Goal: Information Seeking & Learning: Check status

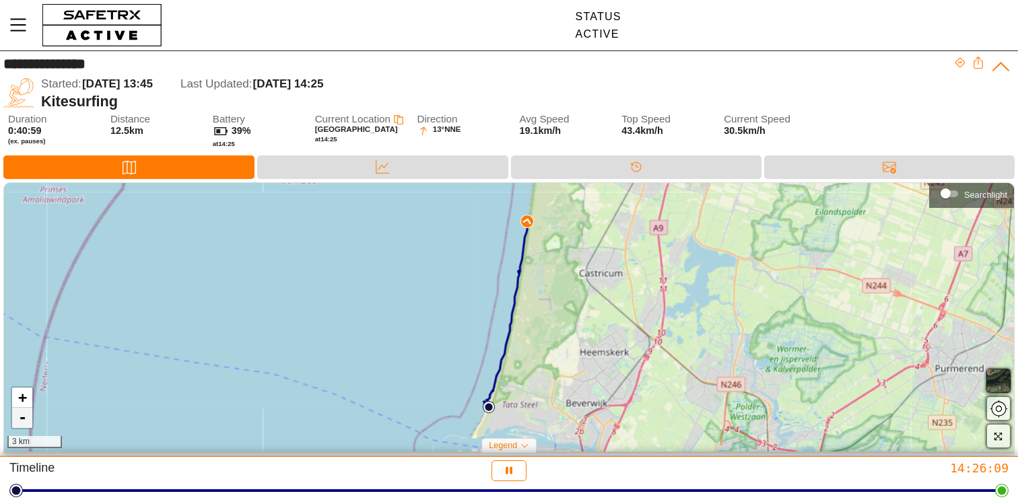
click at [20, 414] on link "-" at bounding box center [22, 418] width 20 height 20
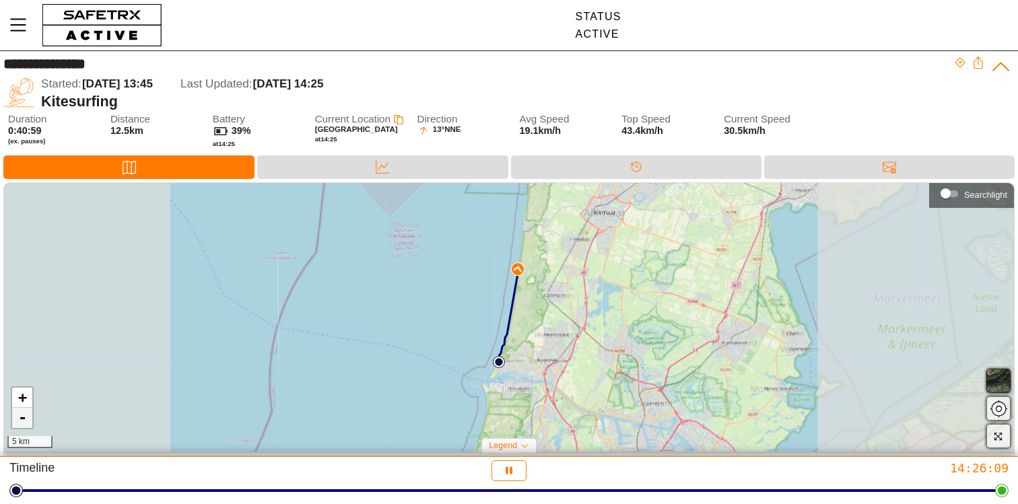
click at [20, 414] on link "-" at bounding box center [22, 418] width 20 height 20
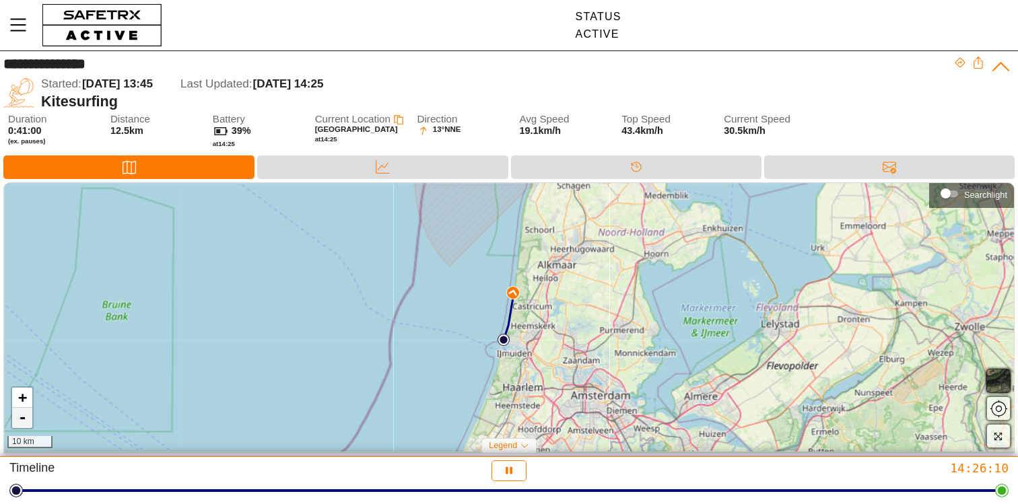
click at [20, 414] on link "-" at bounding box center [22, 418] width 20 height 20
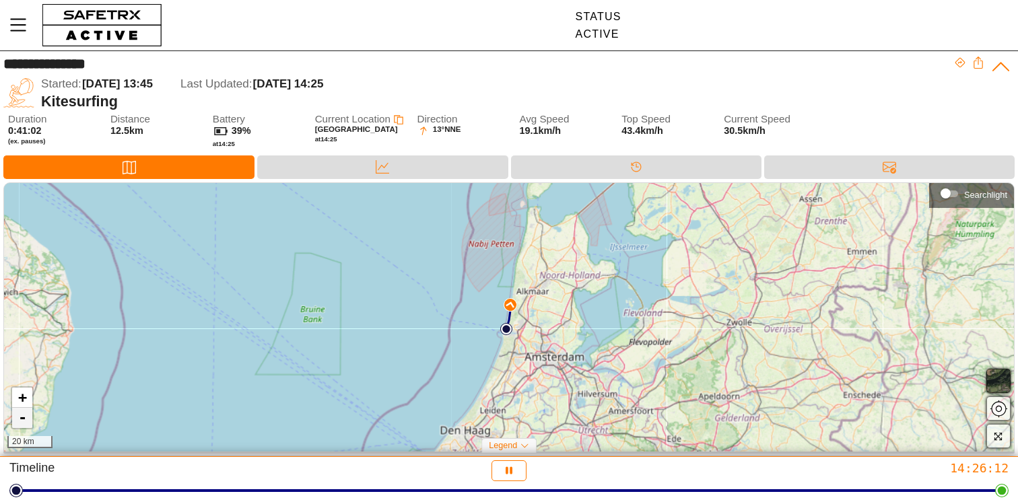
click at [20, 414] on link "-" at bounding box center [22, 418] width 20 height 20
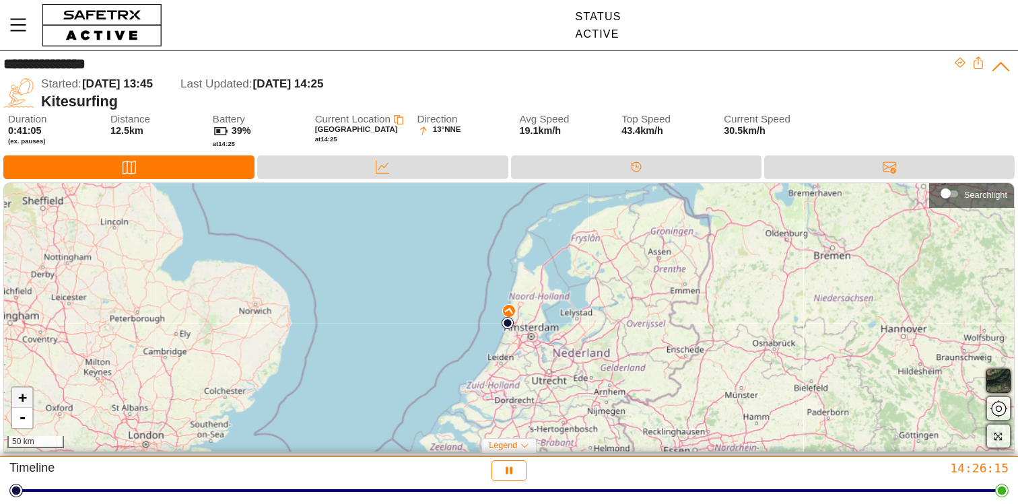
click at [21, 397] on link "+" at bounding box center [22, 398] width 20 height 20
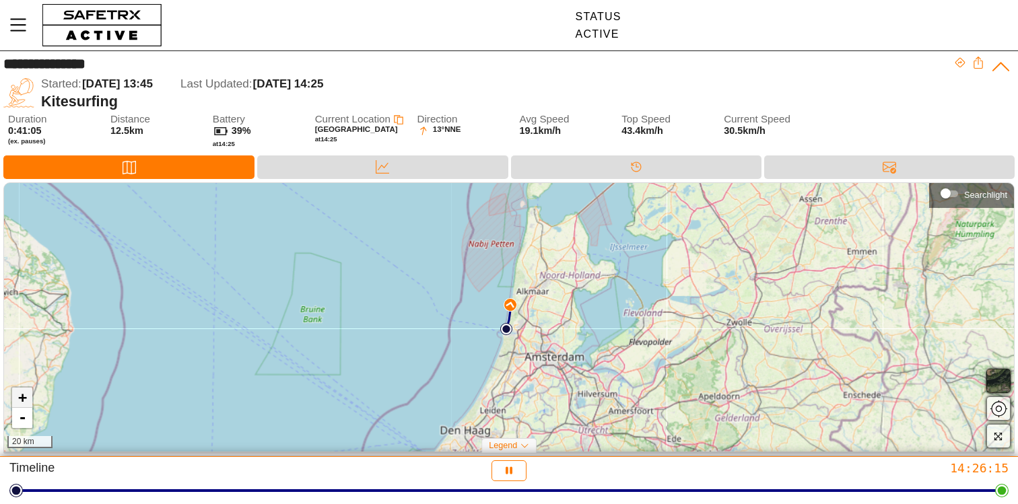
click at [21, 397] on link "+" at bounding box center [22, 398] width 20 height 20
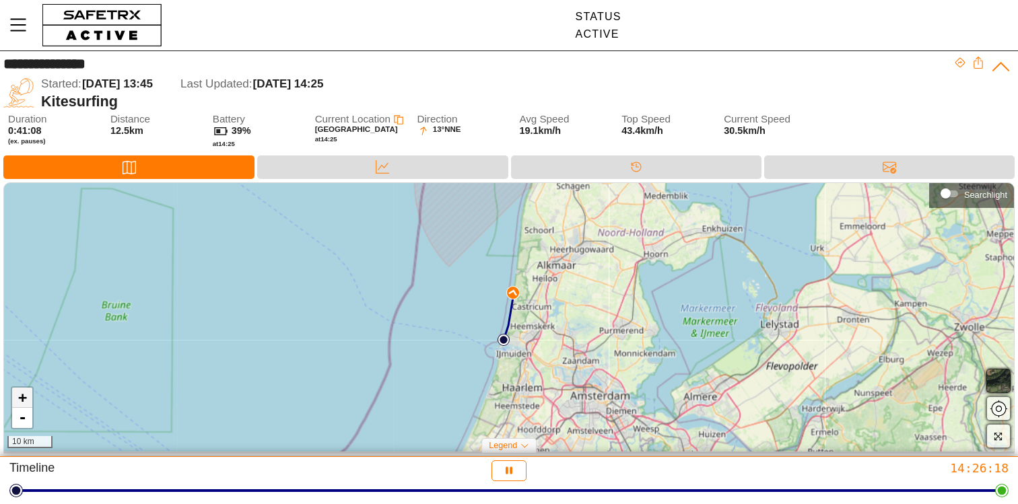
click at [21, 397] on link "+" at bounding box center [22, 398] width 20 height 20
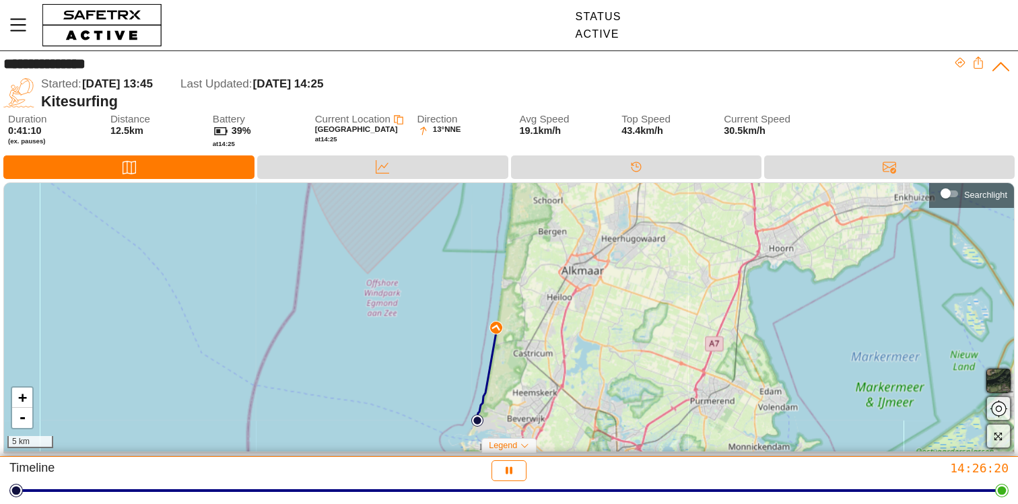
drag, startPoint x: 421, startPoint y: 320, endPoint x: 399, endPoint y: 378, distance: 62.7
click at [399, 378] on div "+ - 5 km" at bounding box center [509, 317] width 1010 height 269
click at [597, 183] on div "+ - 5 km" at bounding box center [509, 317] width 1010 height 269
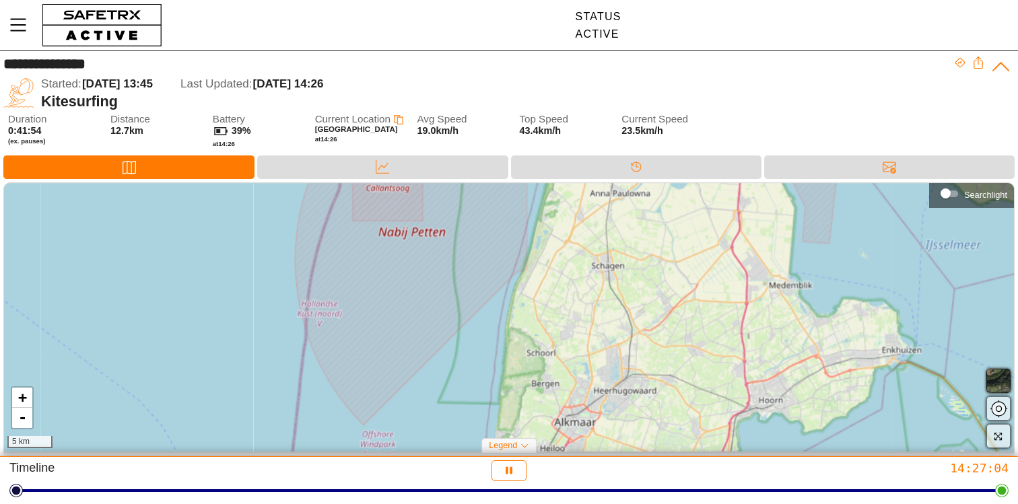
drag, startPoint x: 547, startPoint y: 277, endPoint x: 541, endPoint y: 436, distance: 158.3
click at [541, 436] on div "+ - 5 km" at bounding box center [509, 317] width 1010 height 269
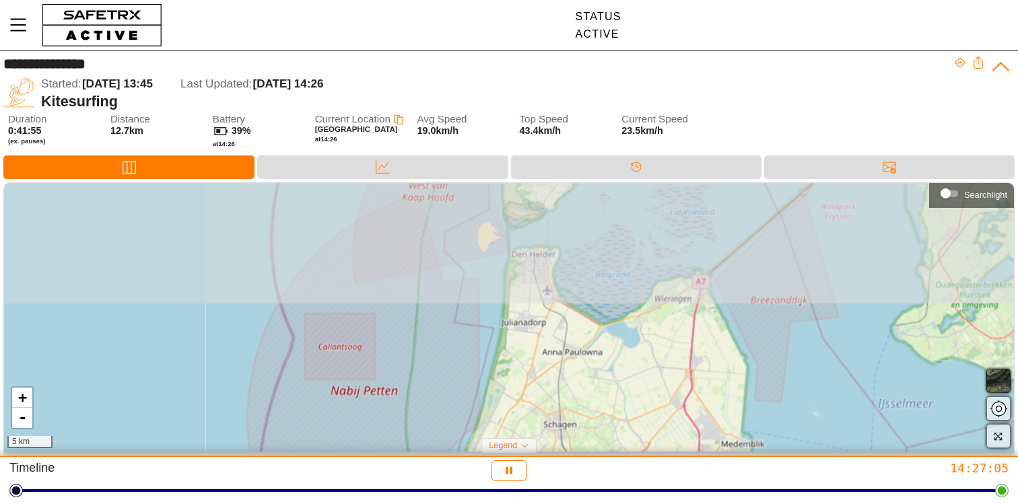
drag, startPoint x: 575, startPoint y: 324, endPoint x: 527, endPoint y: 475, distance: 158.9
click at [527, 475] on div "**********" at bounding box center [509, 252] width 1018 height 504
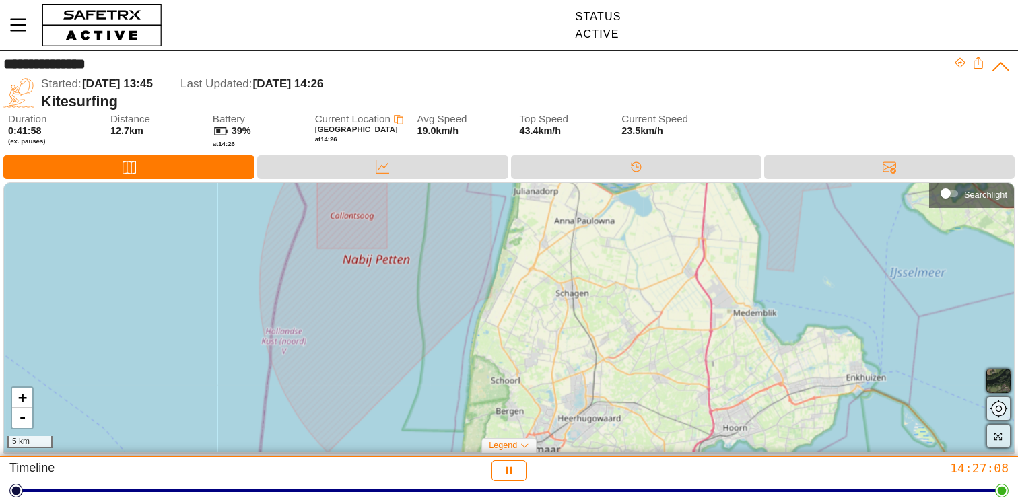
drag, startPoint x: 514, startPoint y: 380, endPoint x: 527, endPoint y: 247, distance: 133.2
click at [527, 247] on div "+ - 5 km" at bounding box center [509, 317] width 1010 height 269
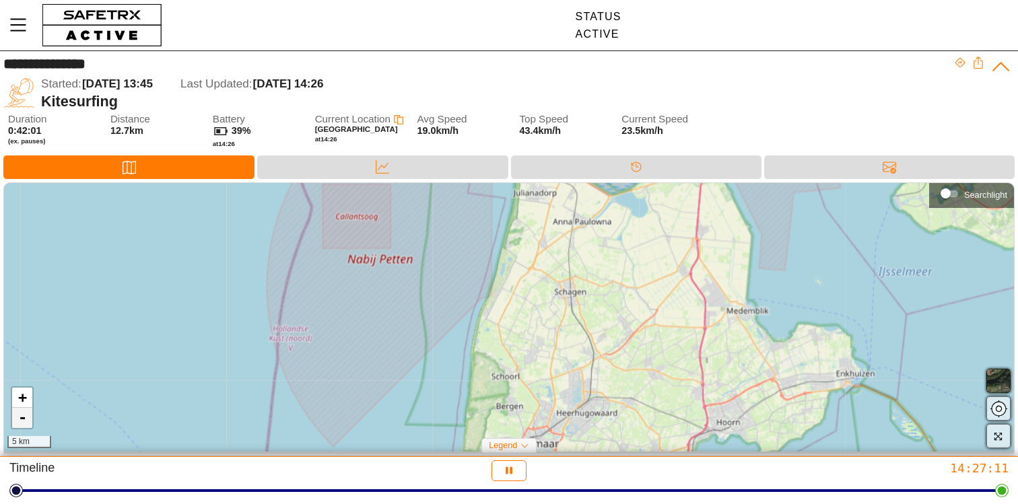
click at [24, 417] on link "-" at bounding box center [22, 418] width 20 height 20
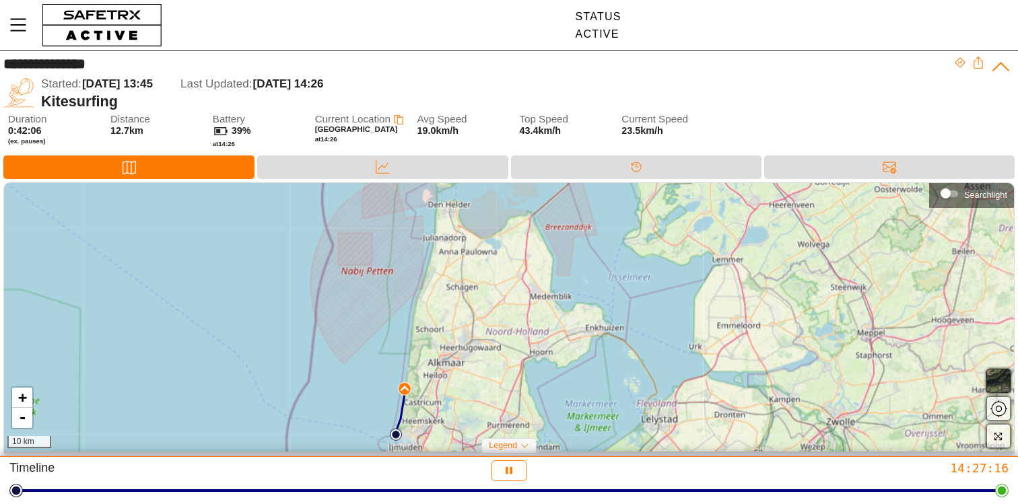
drag, startPoint x: 296, startPoint y: 386, endPoint x: 219, endPoint y: 368, distance: 79.4
click at [219, 368] on div "+ - 10 km" at bounding box center [509, 317] width 1010 height 269
